Goal: Task Accomplishment & Management: Manage account settings

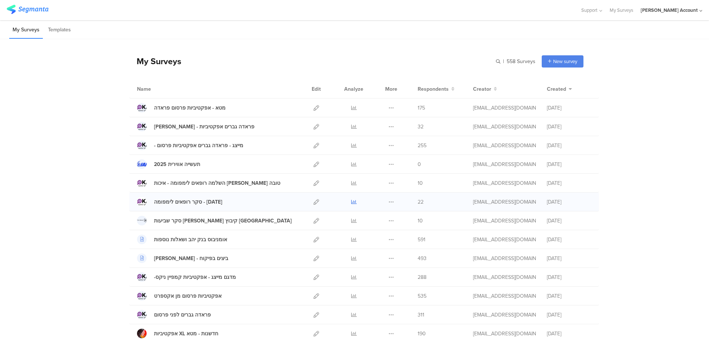
click at [351, 200] on icon at bounding box center [354, 202] width 6 height 6
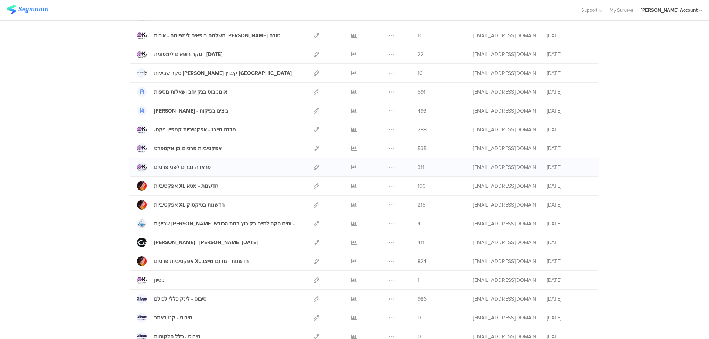
scroll to position [399, 0]
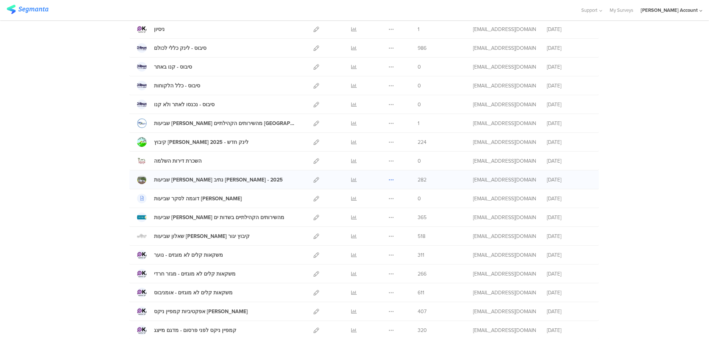
click at [389, 180] on icon at bounding box center [391, 180] width 6 height 6
click at [314, 178] on icon at bounding box center [317, 180] width 6 height 6
click at [351, 179] on icon at bounding box center [354, 180] width 6 height 6
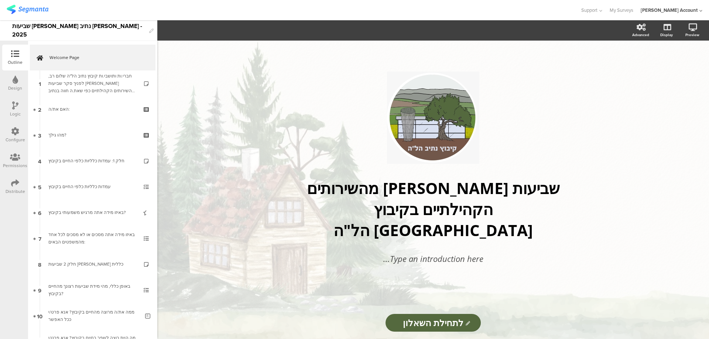
click at [14, 185] on icon at bounding box center [15, 183] width 8 height 8
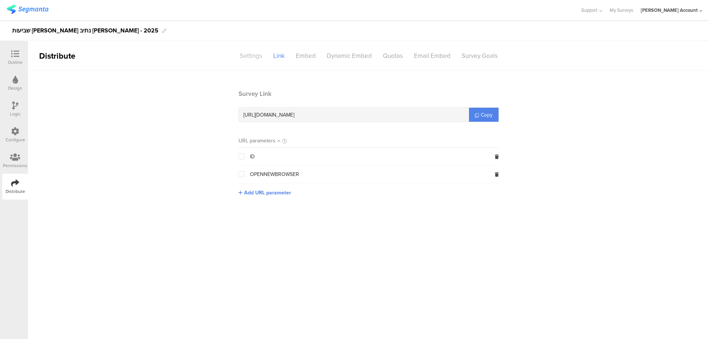
click at [255, 58] on div "Settings" at bounding box center [251, 55] width 34 height 13
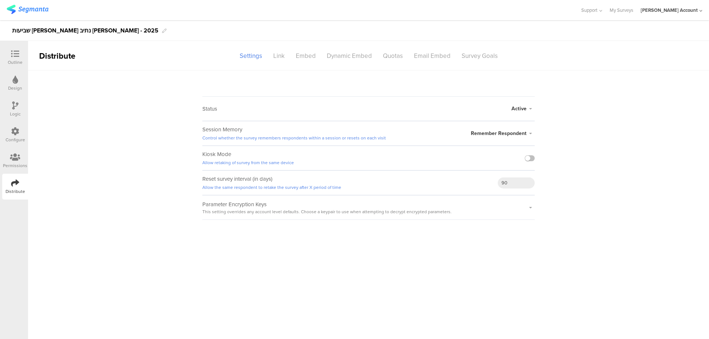
click at [527, 107] on icon at bounding box center [531, 109] width 8 height 4
click at [497, 140] on li "Closed" at bounding box center [492, 138] width 85 height 15
click at [22, 58] on div at bounding box center [15, 54] width 15 height 9
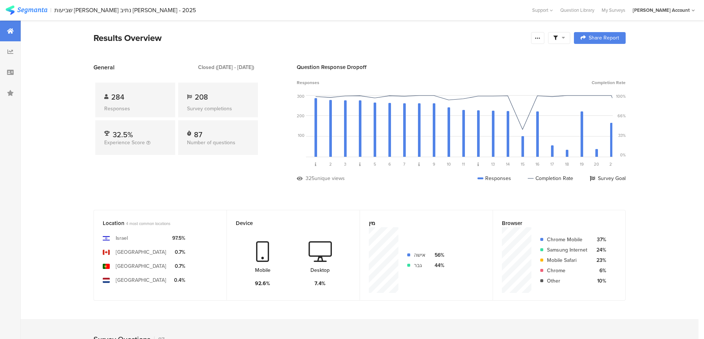
click at [561, 40] on span at bounding box center [559, 38] width 12 height 7
click at [597, 57] on span at bounding box center [596, 59] width 11 height 6
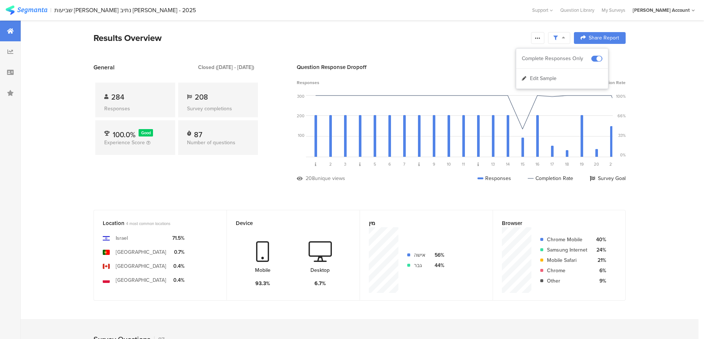
click at [539, 38] on icon at bounding box center [537, 38] width 6 height 6
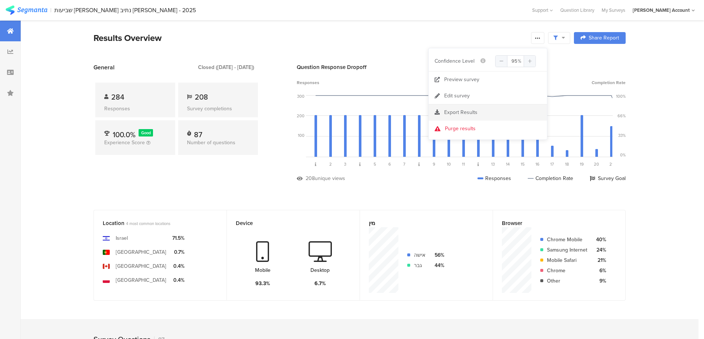
click at [461, 111] on span "Export Results" at bounding box center [460, 113] width 33 height 8
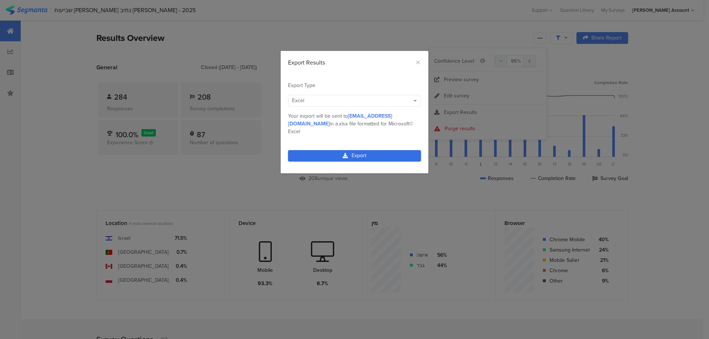
click at [369, 150] on link "Export" at bounding box center [354, 155] width 133 height 11
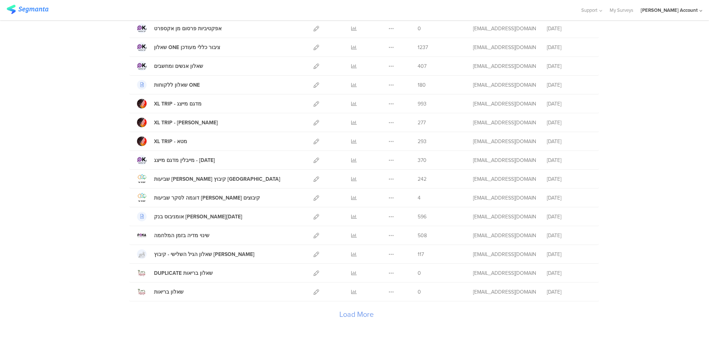
scroll to position [399, 0]
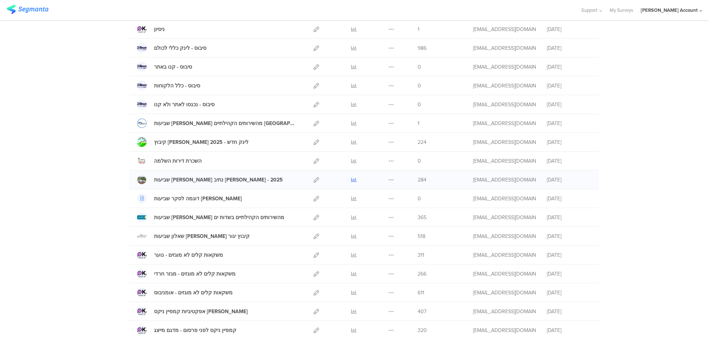
click at [351, 178] on icon at bounding box center [354, 180] width 6 height 6
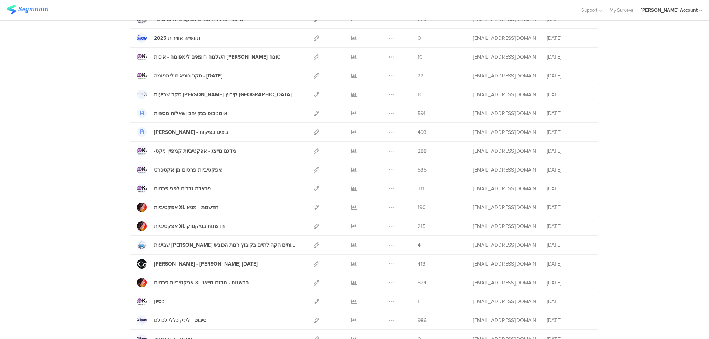
scroll to position [148, 0]
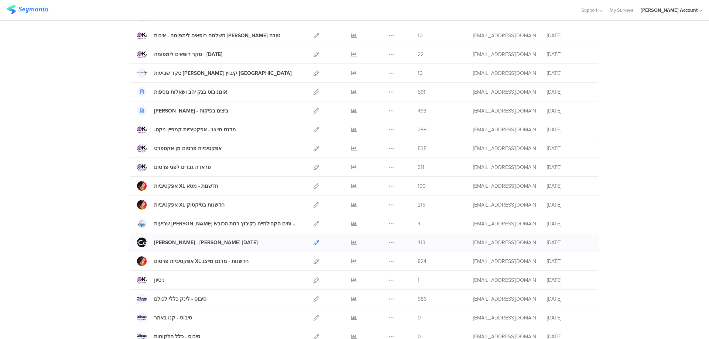
click at [315, 240] on icon at bounding box center [317, 243] width 6 height 6
click at [351, 241] on icon at bounding box center [354, 243] width 6 height 6
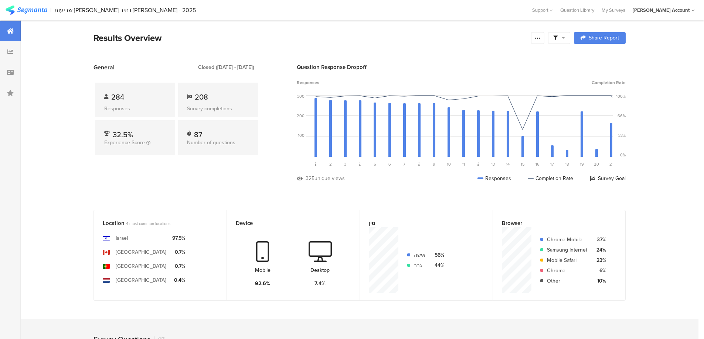
click at [557, 38] on icon at bounding box center [555, 38] width 4 height 4
click at [599, 57] on span at bounding box center [596, 59] width 11 height 6
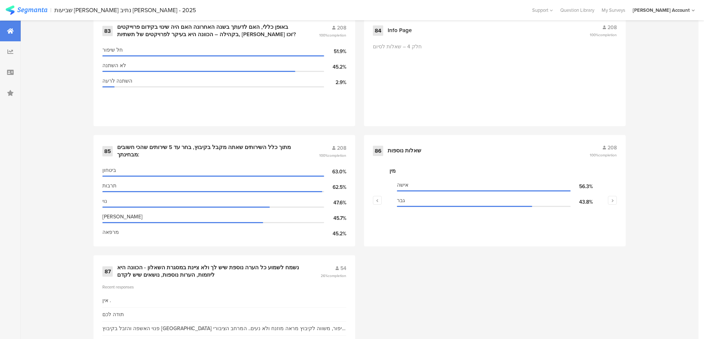
scroll to position [5311, 0]
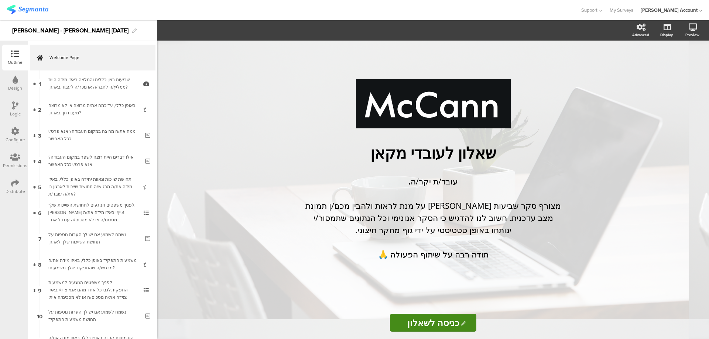
click at [11, 183] on icon at bounding box center [15, 183] width 8 height 8
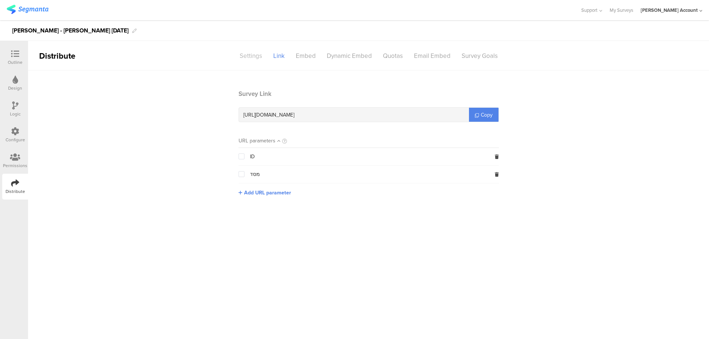
click at [250, 52] on div "Settings" at bounding box center [251, 55] width 34 height 13
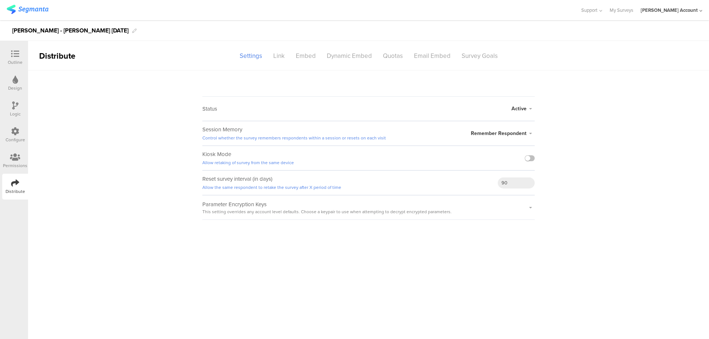
click at [531, 109] on icon at bounding box center [531, 109] width 8 height 4
click at [483, 140] on li "Closed" at bounding box center [492, 138] width 85 height 15
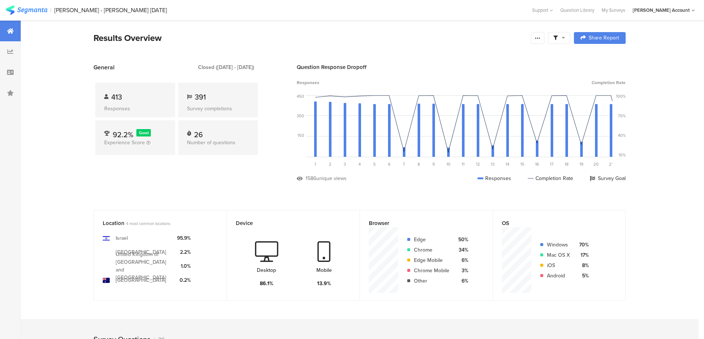
click at [564, 35] on span at bounding box center [559, 38] width 12 height 7
click at [600, 57] on span at bounding box center [596, 59] width 11 height 6
click at [538, 38] on icon at bounding box center [537, 38] width 6 height 6
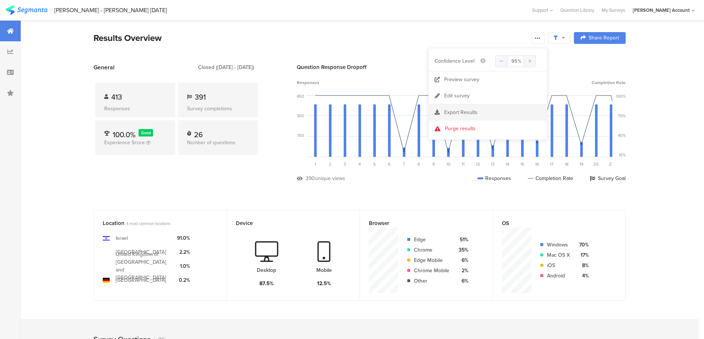
click at [473, 112] on span "Export Results" at bounding box center [460, 113] width 33 height 8
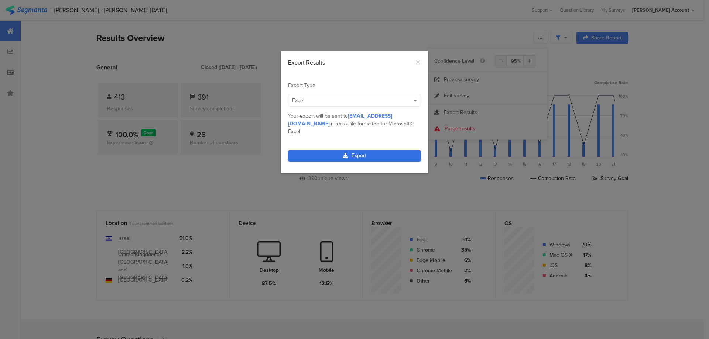
click at [358, 150] on link "Export" at bounding box center [354, 155] width 133 height 11
